Goal: Task Accomplishment & Management: Use online tool/utility

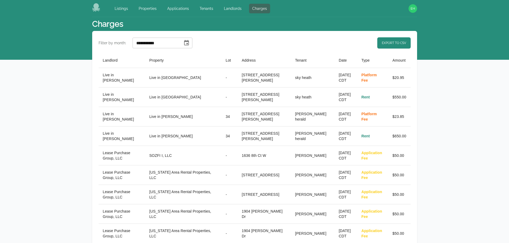
select select "**"
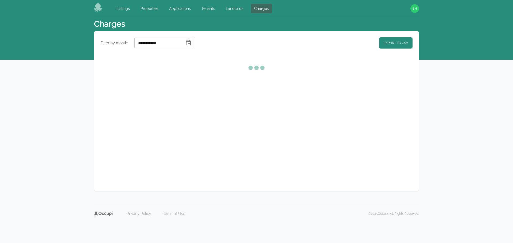
select select "**"
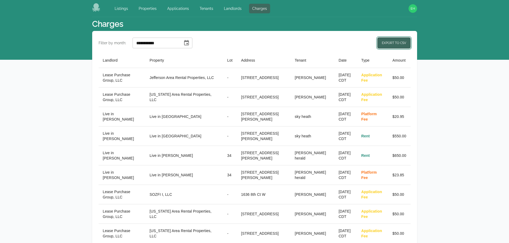
click at [386, 40] on link "Export to CSV" at bounding box center [393, 42] width 33 height 11
